Goal: Transaction & Acquisition: Download file/media

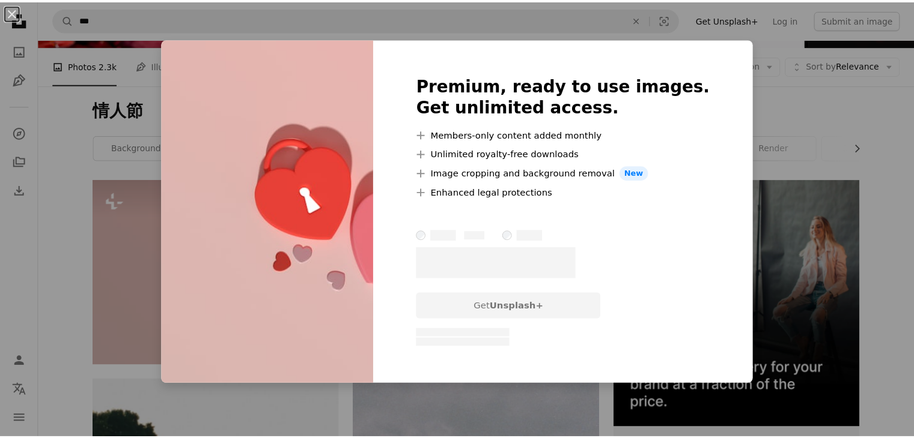
scroll to position [120, 0]
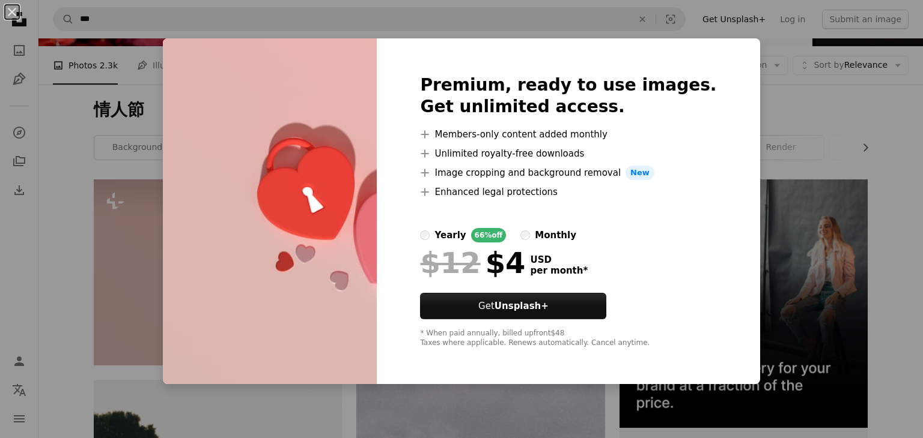
click at [746, 90] on div "An X shape Premium, ready to use images. Get unlimited access. A plus sign Memb…" at bounding box center [461, 219] width 923 height 438
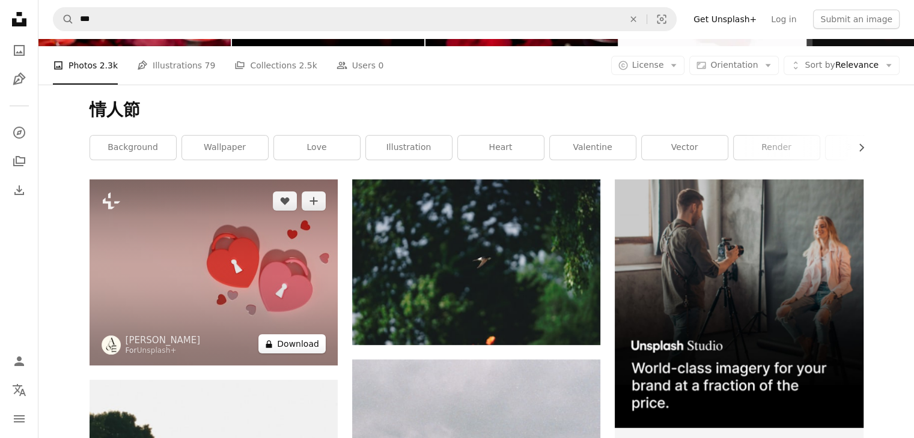
click at [309, 339] on button "A lock Download" at bounding box center [291, 344] width 67 height 19
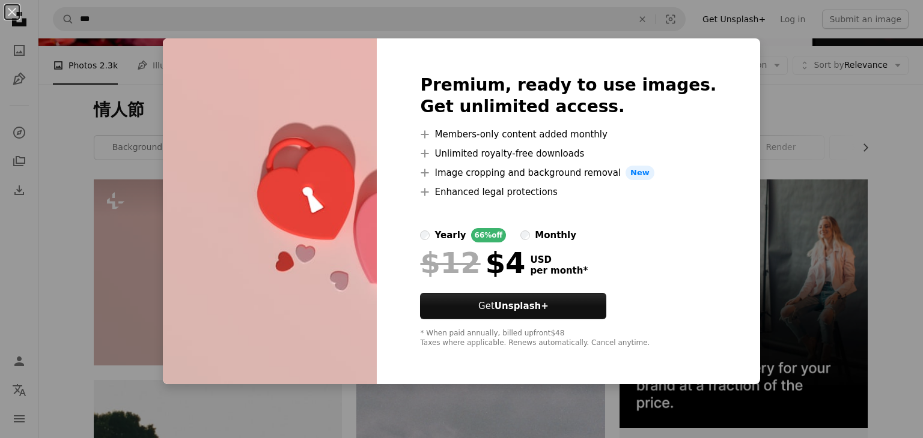
click at [792, 114] on div "An X shape Premium, ready to use images. Get unlimited access. A plus sign Memb…" at bounding box center [461, 219] width 923 height 438
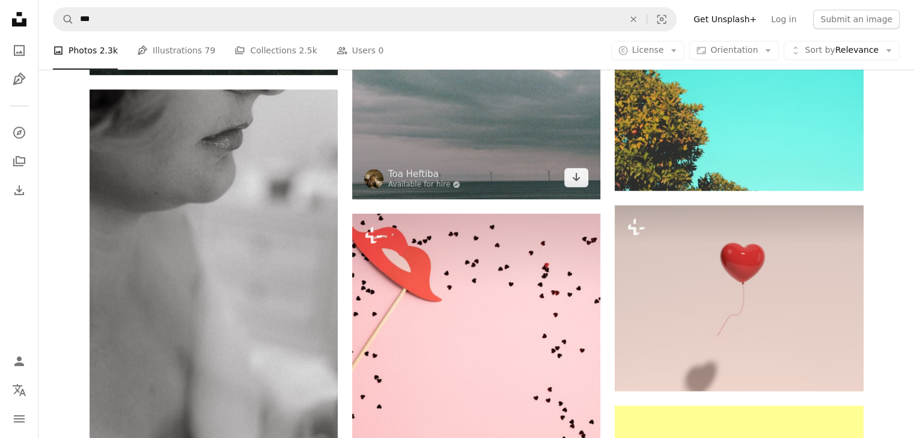
scroll to position [721, 0]
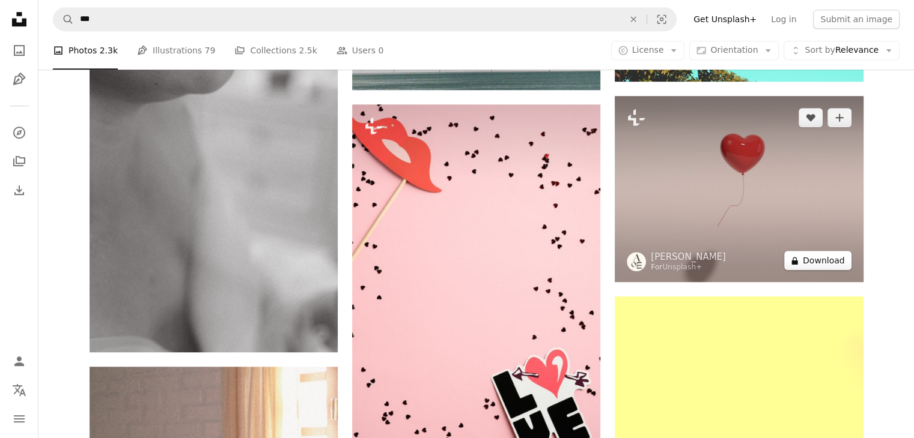
click at [822, 262] on button "A lock Download" at bounding box center [817, 260] width 67 height 19
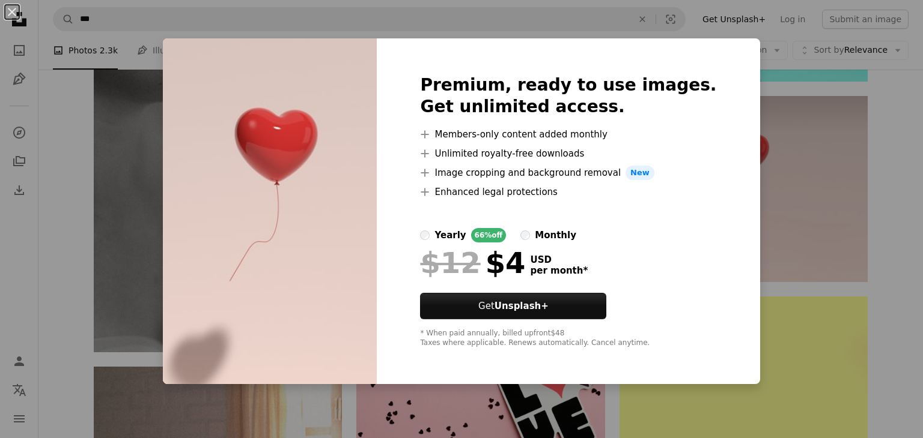
click at [799, 53] on div "An X shape Premium, ready to use images. Get unlimited access. A plus sign Memb…" at bounding box center [461, 219] width 923 height 438
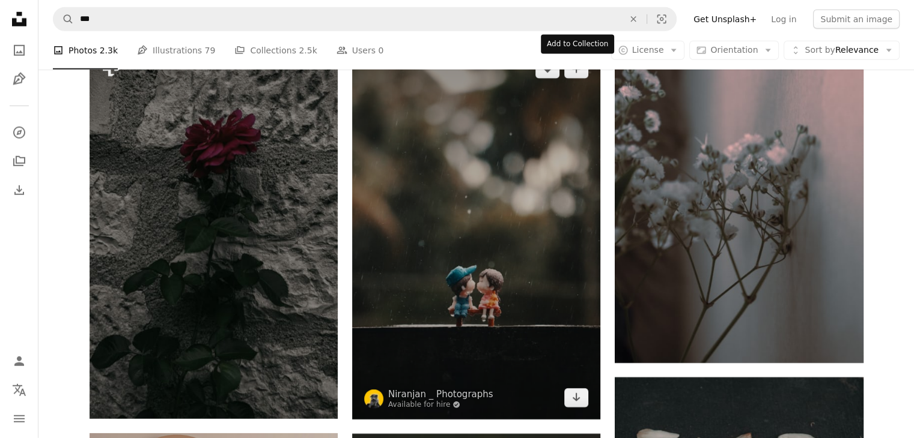
scroll to position [3544, 0]
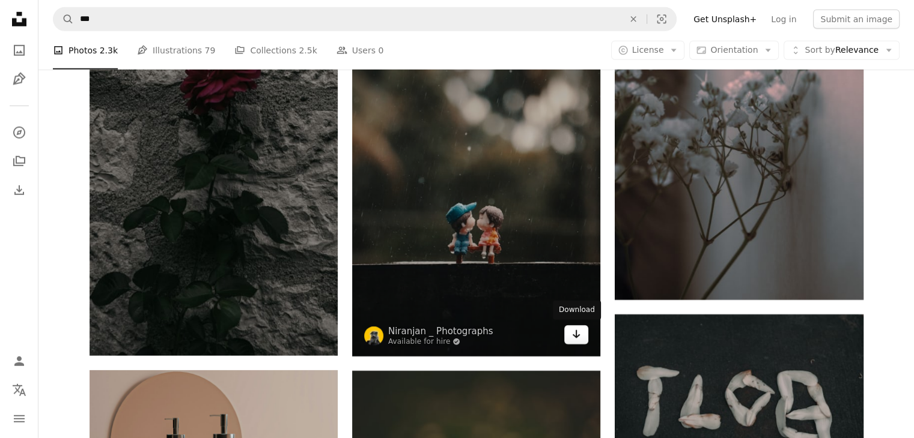
click at [572, 336] on icon "Arrow pointing down" at bounding box center [576, 334] width 10 height 14
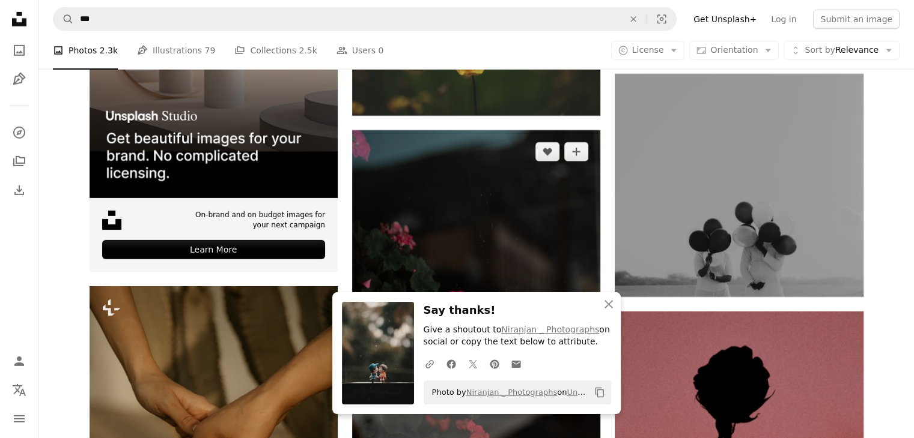
scroll to position [4024, 0]
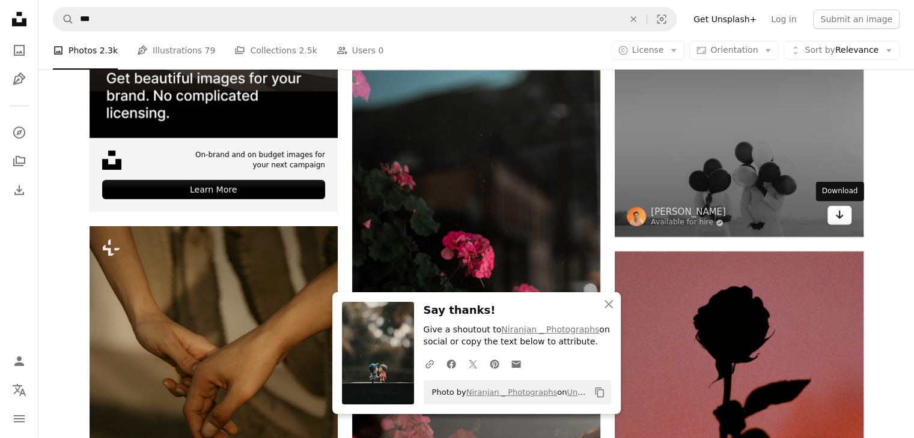
click at [834, 224] on link "Arrow pointing down" at bounding box center [839, 215] width 24 height 19
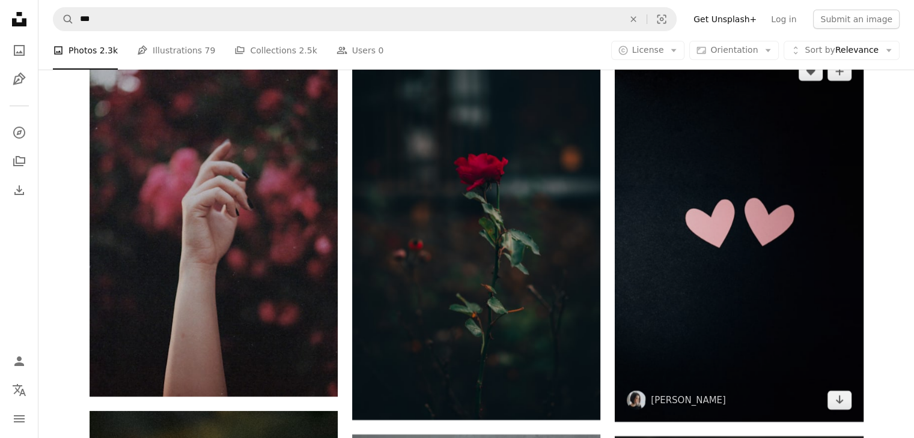
scroll to position [4685, 0]
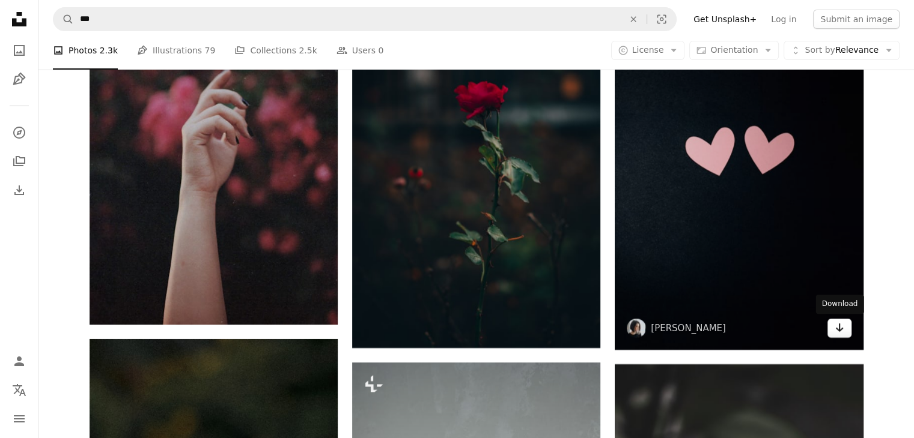
click at [836, 325] on icon "Arrow pointing down" at bounding box center [839, 328] width 10 height 14
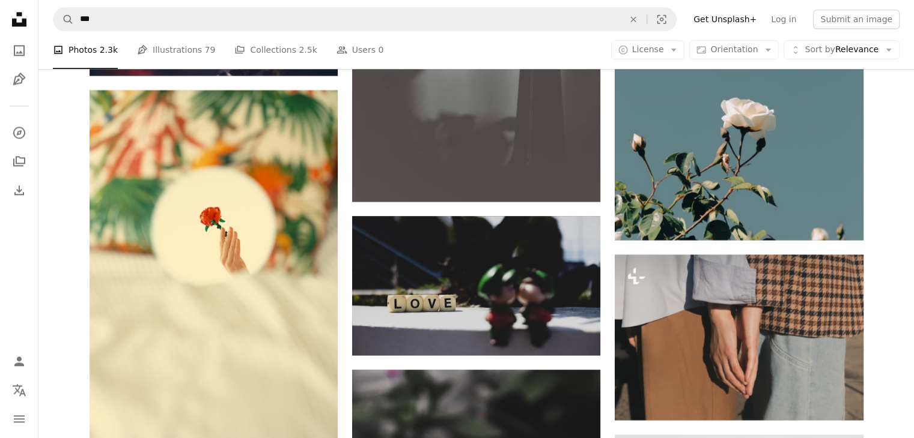
scroll to position [10812, 0]
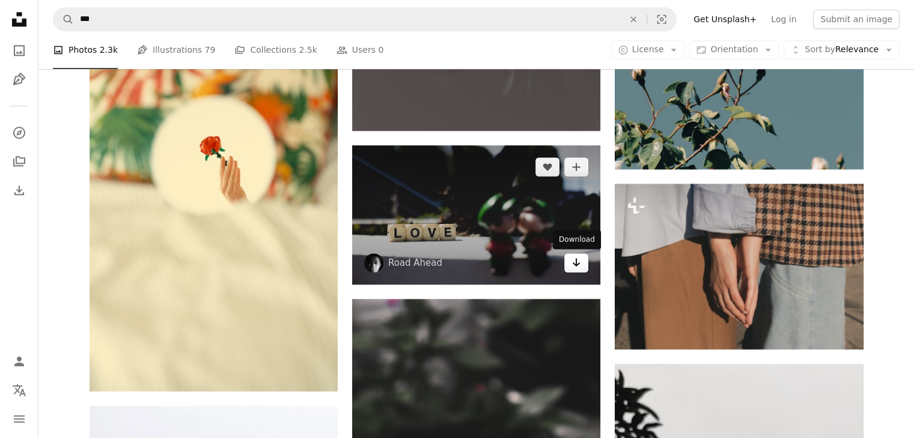
click at [573, 262] on icon "Arrow pointing down" at bounding box center [576, 262] width 10 height 14
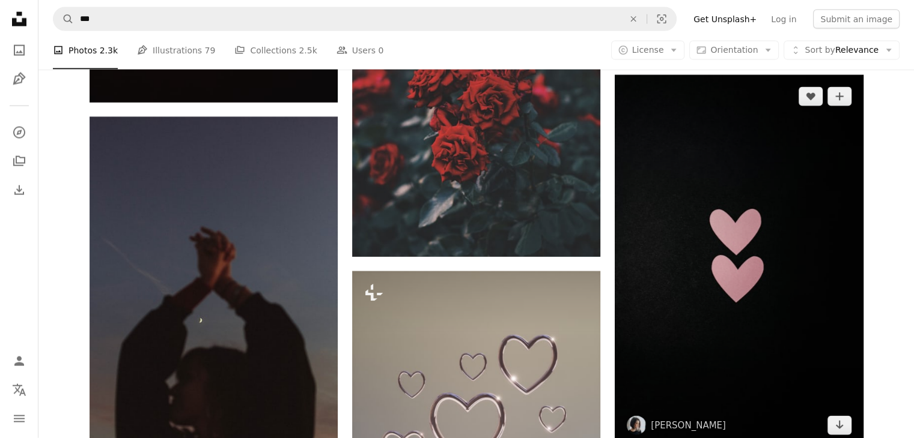
scroll to position [11953, 0]
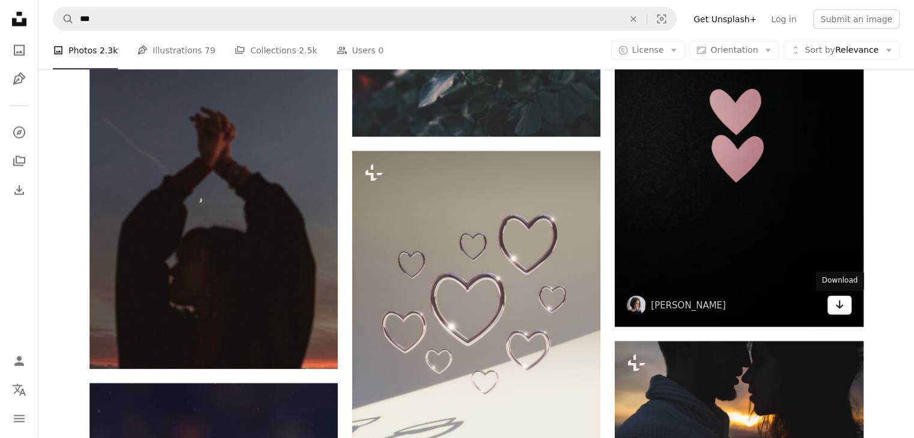
click at [843, 309] on icon "Arrow pointing down" at bounding box center [839, 305] width 10 height 14
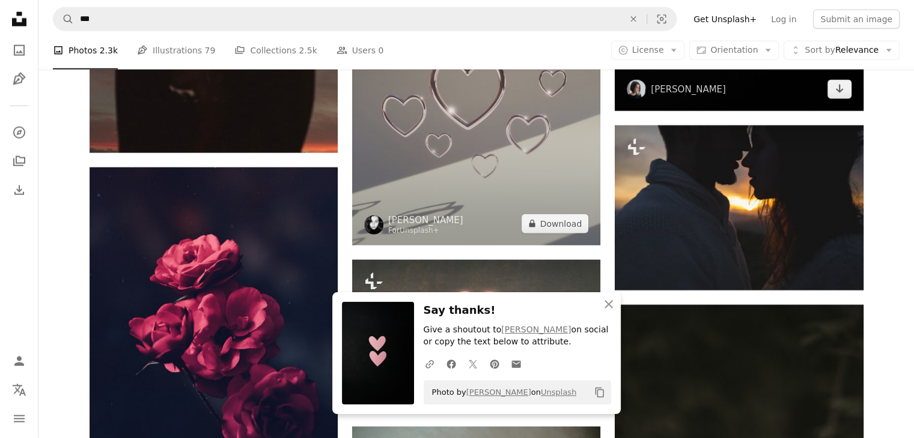
scroll to position [12013, 0]
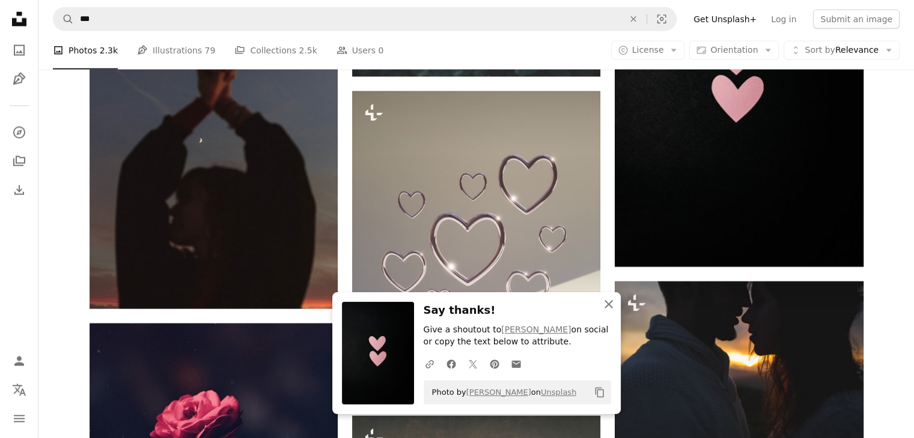
click at [614, 305] on icon "An X shape" at bounding box center [608, 304] width 14 height 14
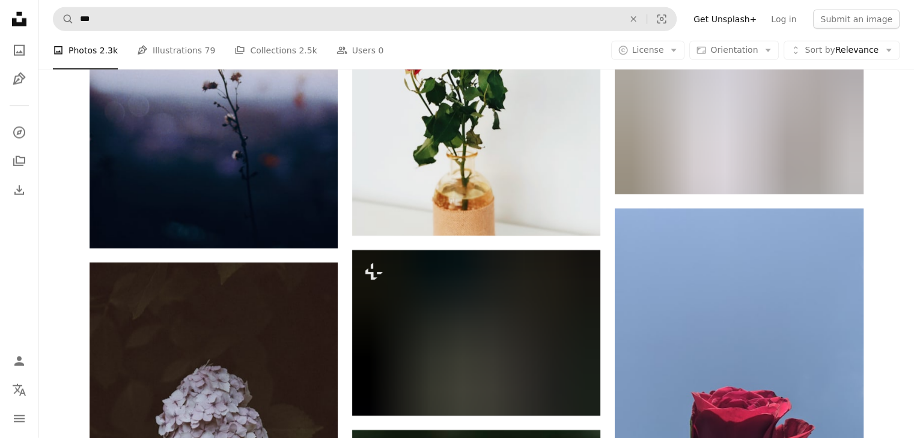
scroll to position [21383, 0]
